Goal: Use online tool/utility: Use online tool/utility

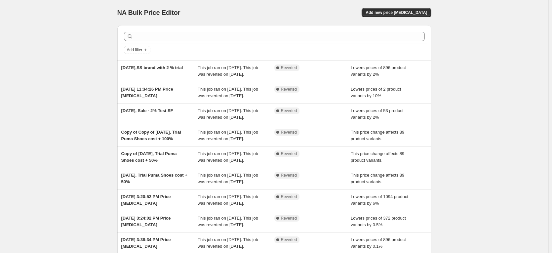
click at [385, 18] on div "NA Bulk Price Editor. This page is ready NA Bulk Price Editor Add new price [ME…" at bounding box center [274, 12] width 314 height 25
click at [393, 13] on span "Add new price [MEDICAL_DATA]" at bounding box center [397, 12] width 62 height 5
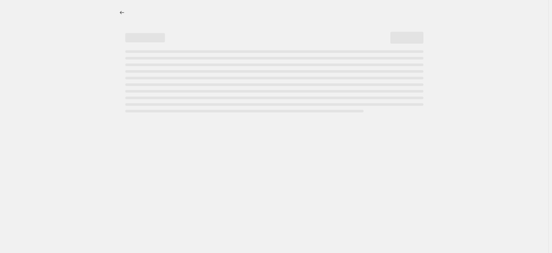
select select "percentage"
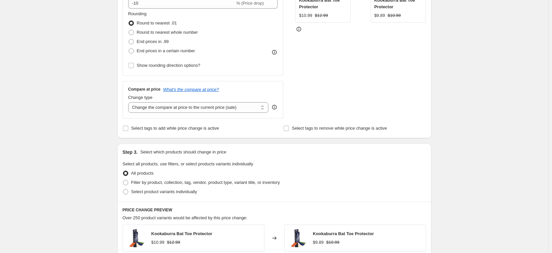
scroll to position [275, 0]
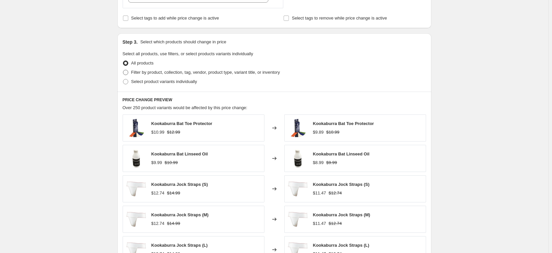
click at [149, 73] on span "Filter by product, collection, tag, vendor, product type, variant title, or inv…" at bounding box center [205, 72] width 149 height 5
click at [123, 70] on input "Filter by product, collection, tag, vendor, product type, variant title, or inv…" at bounding box center [123, 70] width 0 height 0
radio input "true"
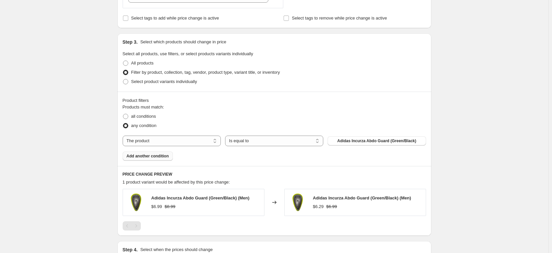
click at [148, 156] on span "Add another condition" at bounding box center [148, 155] width 42 height 5
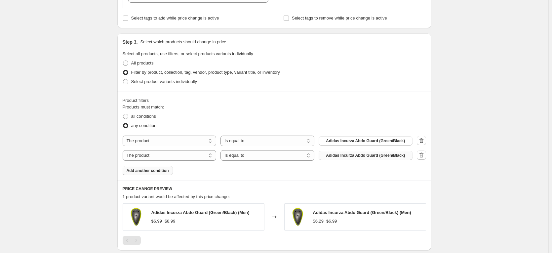
click at [347, 155] on span "Adidas Incurza Abdo Guard (Green/Black)" at bounding box center [365, 155] width 79 height 5
click at [153, 154] on select "The product The product's collection The product's tag The product's vendor The…" at bounding box center [170, 155] width 94 height 11
select select "inventory_quantity"
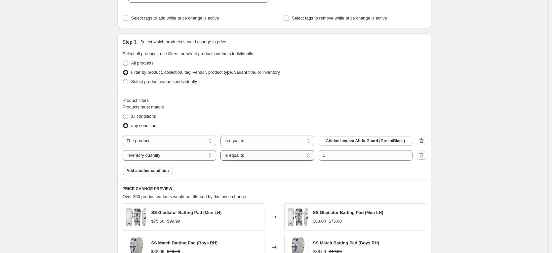
click at [292, 156] on select "Is equal to Is not equal to Is greater than Is less than" at bounding box center [268, 155] width 94 height 11
select select ">"
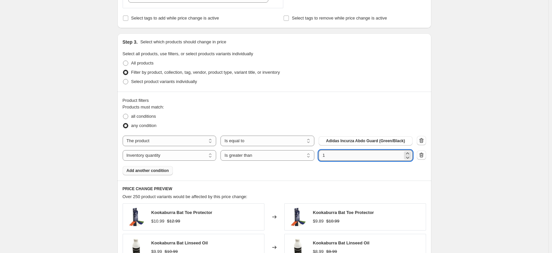
click at [336, 156] on input "1" at bounding box center [361, 155] width 84 height 11
type input "0"
click at [341, 174] on div "Products must match: all conditions any condition The product The product's col…" at bounding box center [275, 139] width 304 height 71
